Goal: Navigation & Orientation: Find specific page/section

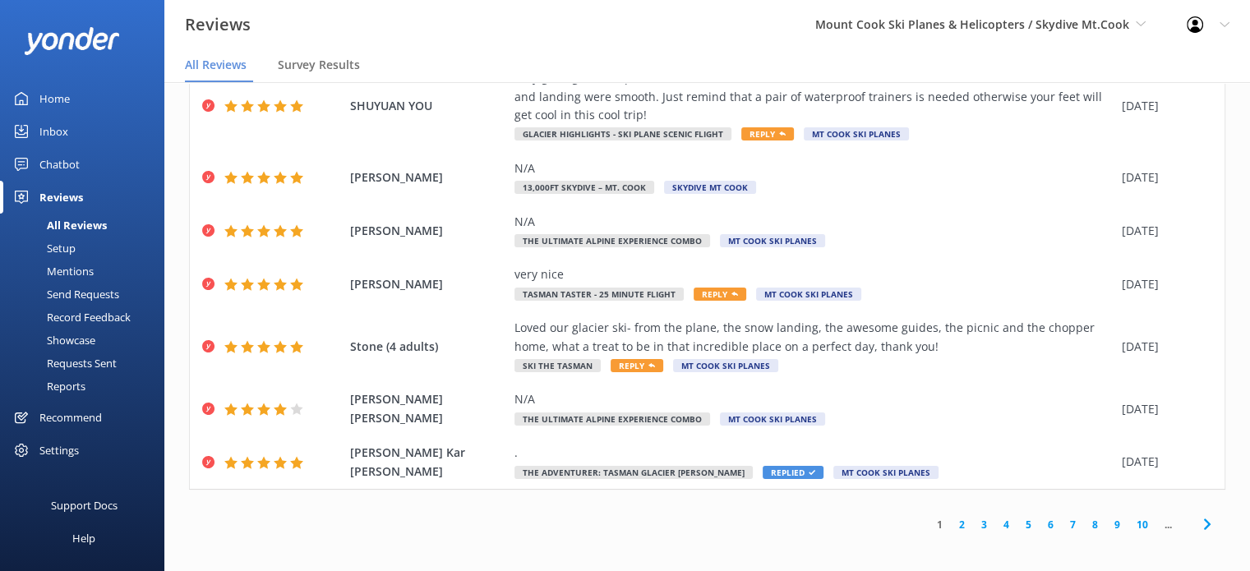
scroll to position [33, 0]
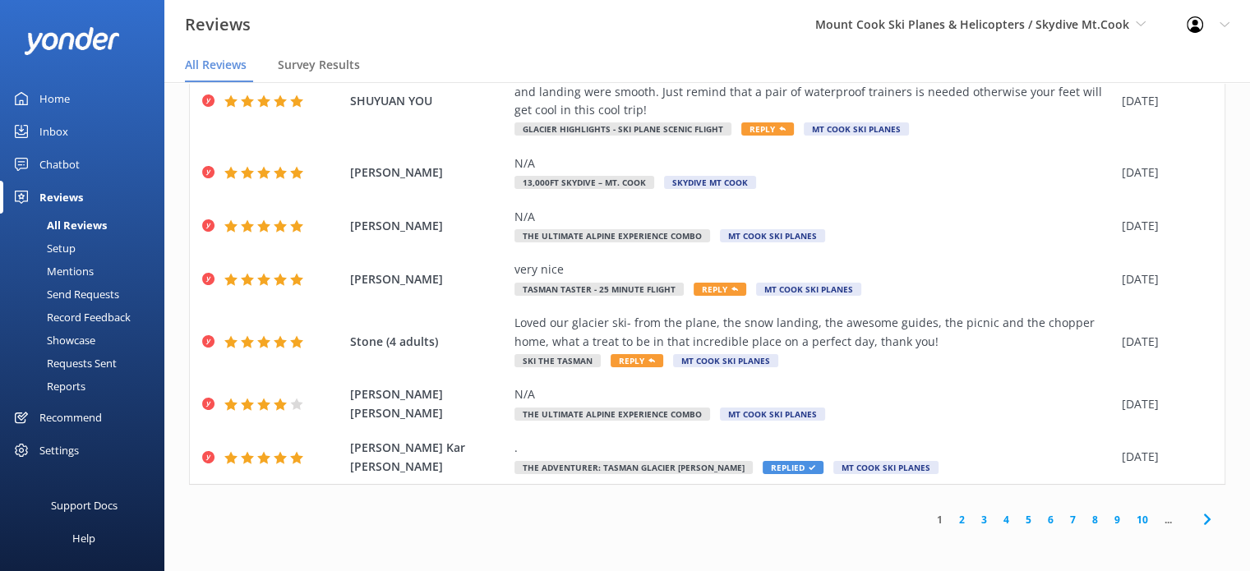
click at [951, 520] on link "2" at bounding box center [962, 520] width 22 height 16
